Goal: Task Accomplishment & Management: Manage account settings

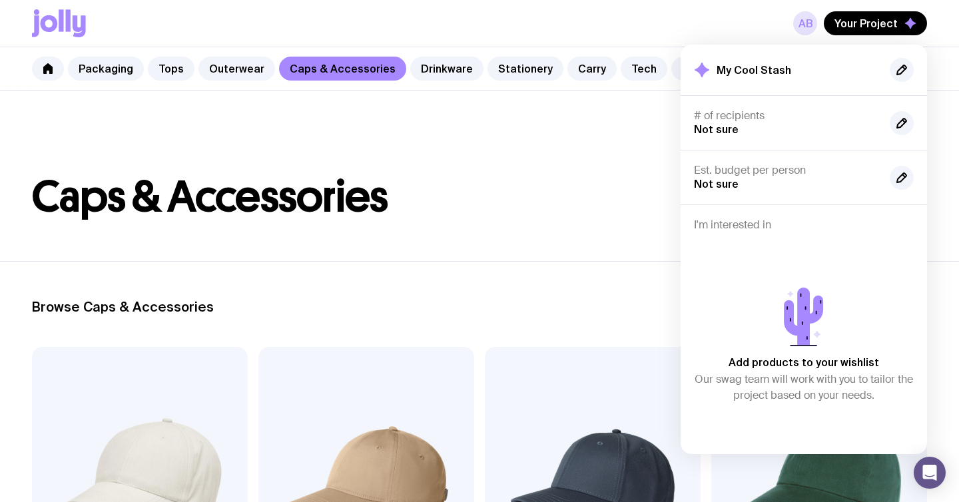
click at [806, 26] on link "AB" at bounding box center [805, 23] width 24 height 24
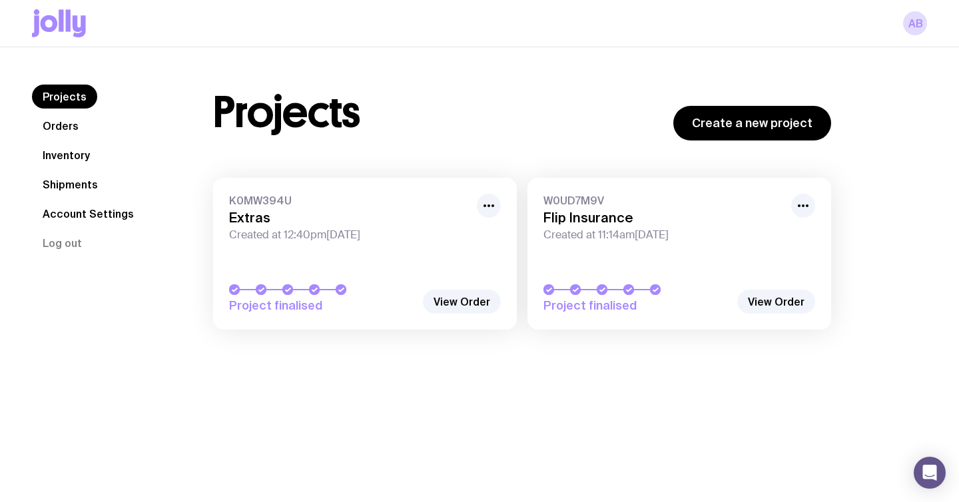
click at [613, 217] on h3 "Flip Insurance" at bounding box center [663, 218] width 240 height 16
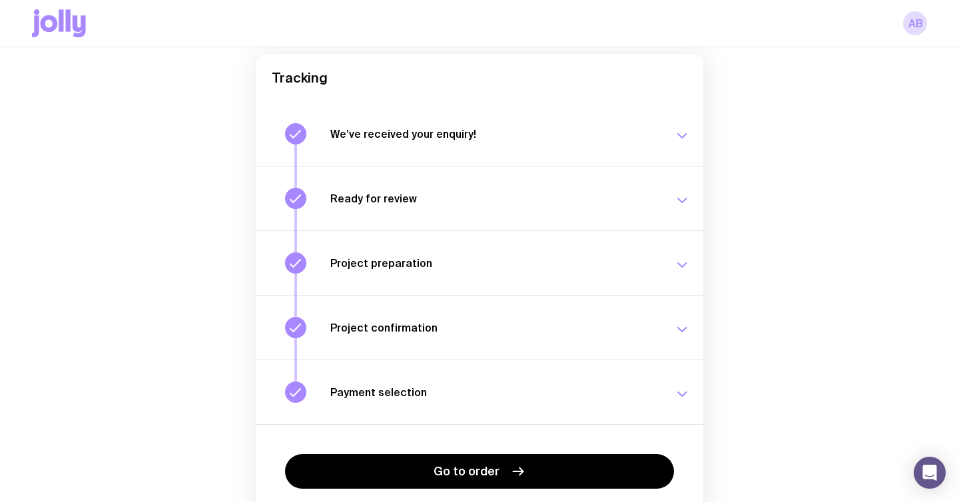
scroll to position [190, 0]
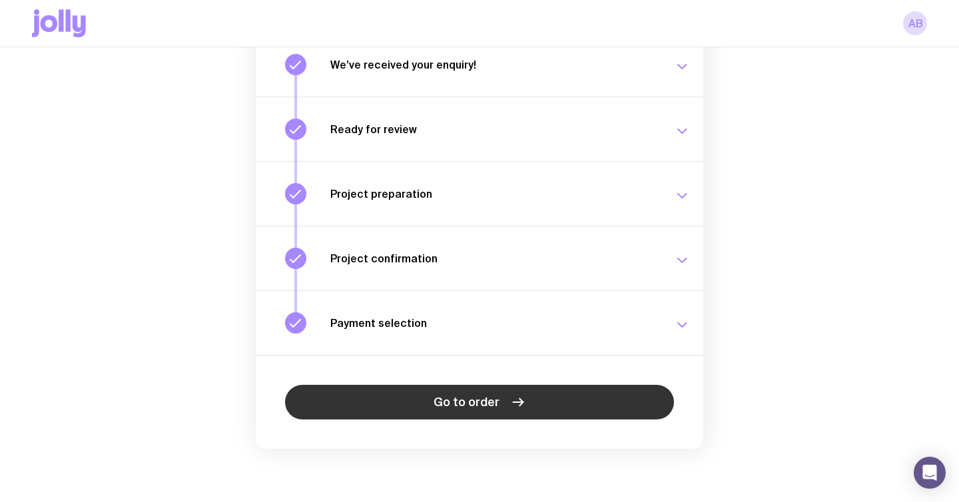
click at [439, 397] on span "Go to order" at bounding box center [466, 402] width 66 height 16
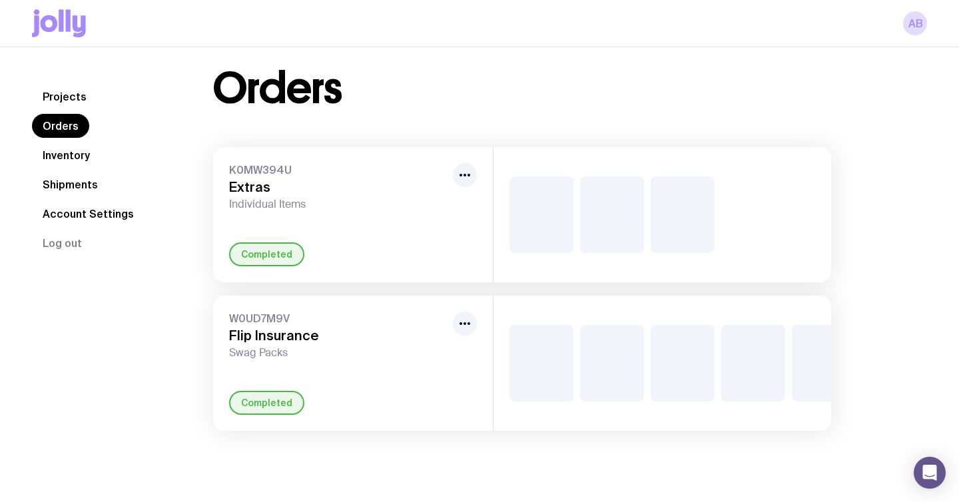
scroll to position [21, 0]
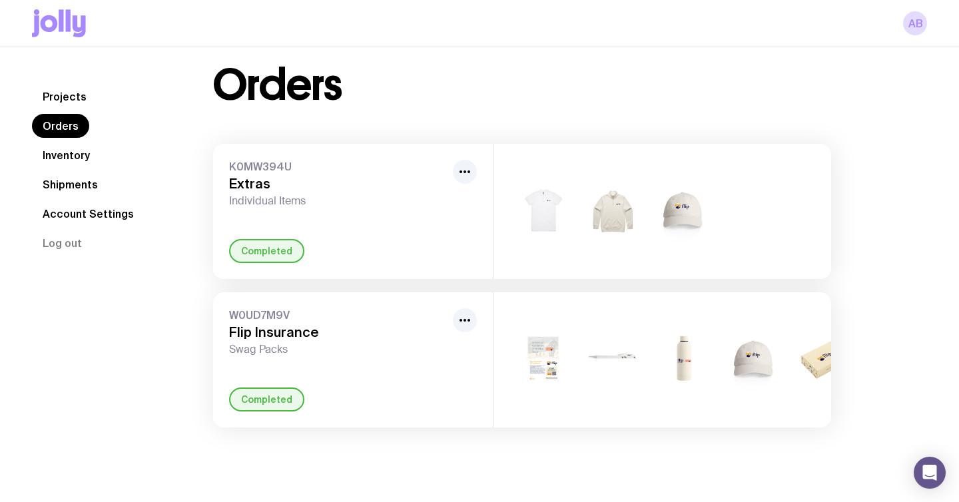
click at [685, 358] on img at bounding box center [682, 360] width 64 height 77
click at [465, 322] on icon "button" at bounding box center [465, 320] width 16 height 16
click at [302, 366] on div "W0UD7M9V Flip Insurance Swag Packs Rename Completed" at bounding box center [353, 359] width 280 height 135
click at [272, 336] on h3 "Flip Insurance" at bounding box center [338, 332] width 218 height 16
